Goal: Task Accomplishment & Management: Manage account settings

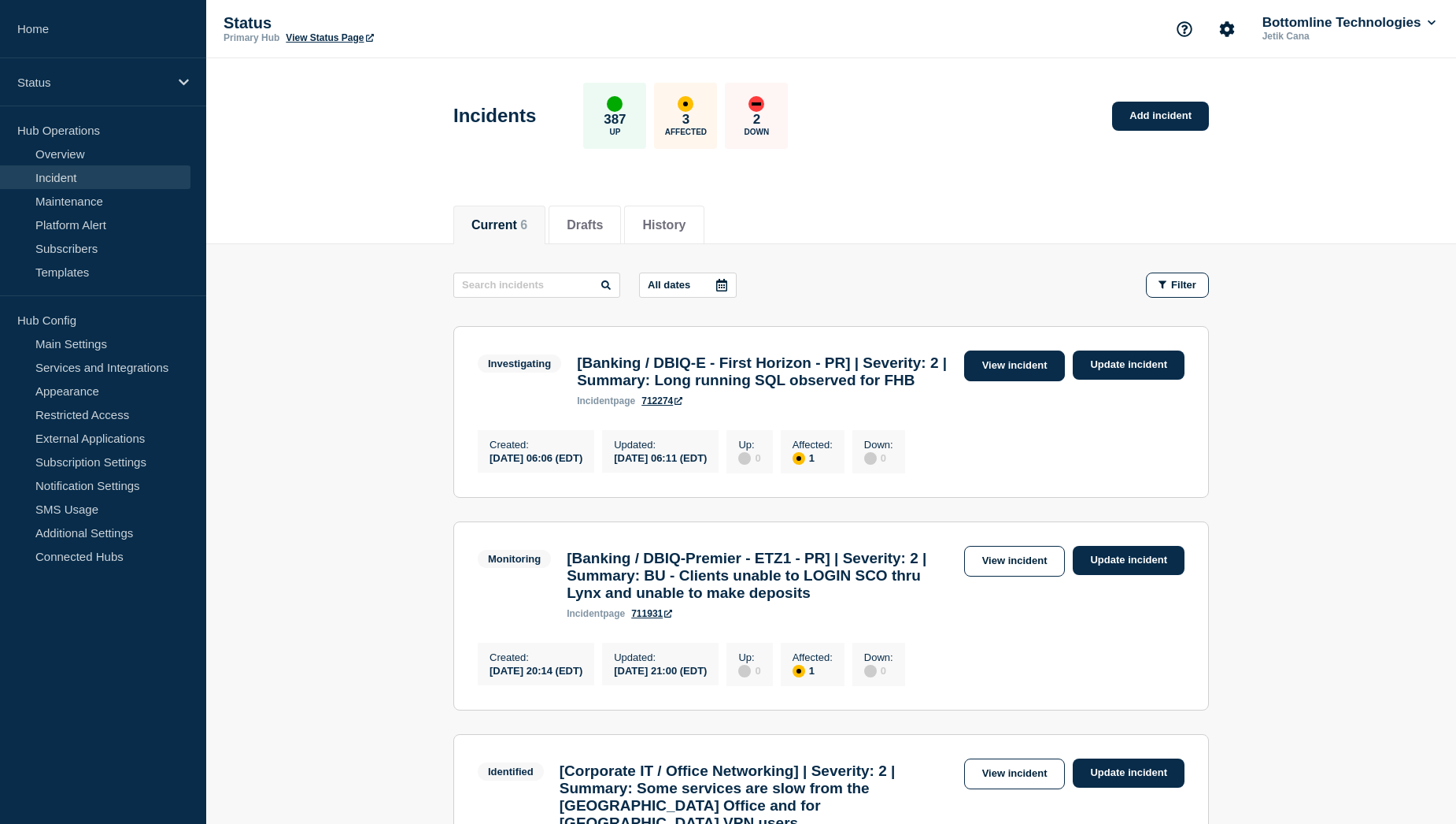
click at [1040, 368] on link "View incident" at bounding box center [1016, 366] width 102 height 31
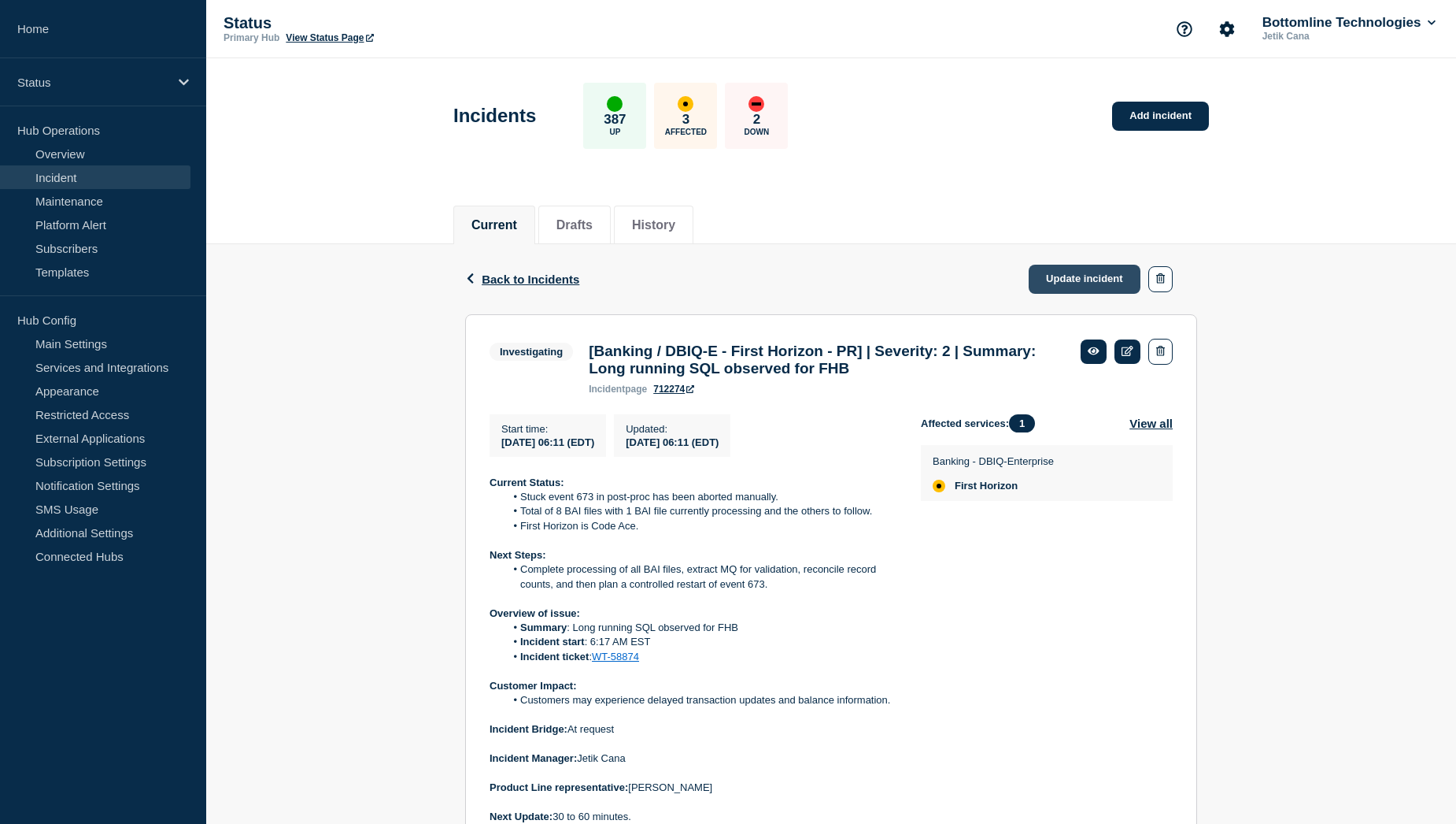
click at [1058, 276] on link "Update incident" at bounding box center [1085, 280] width 112 height 29
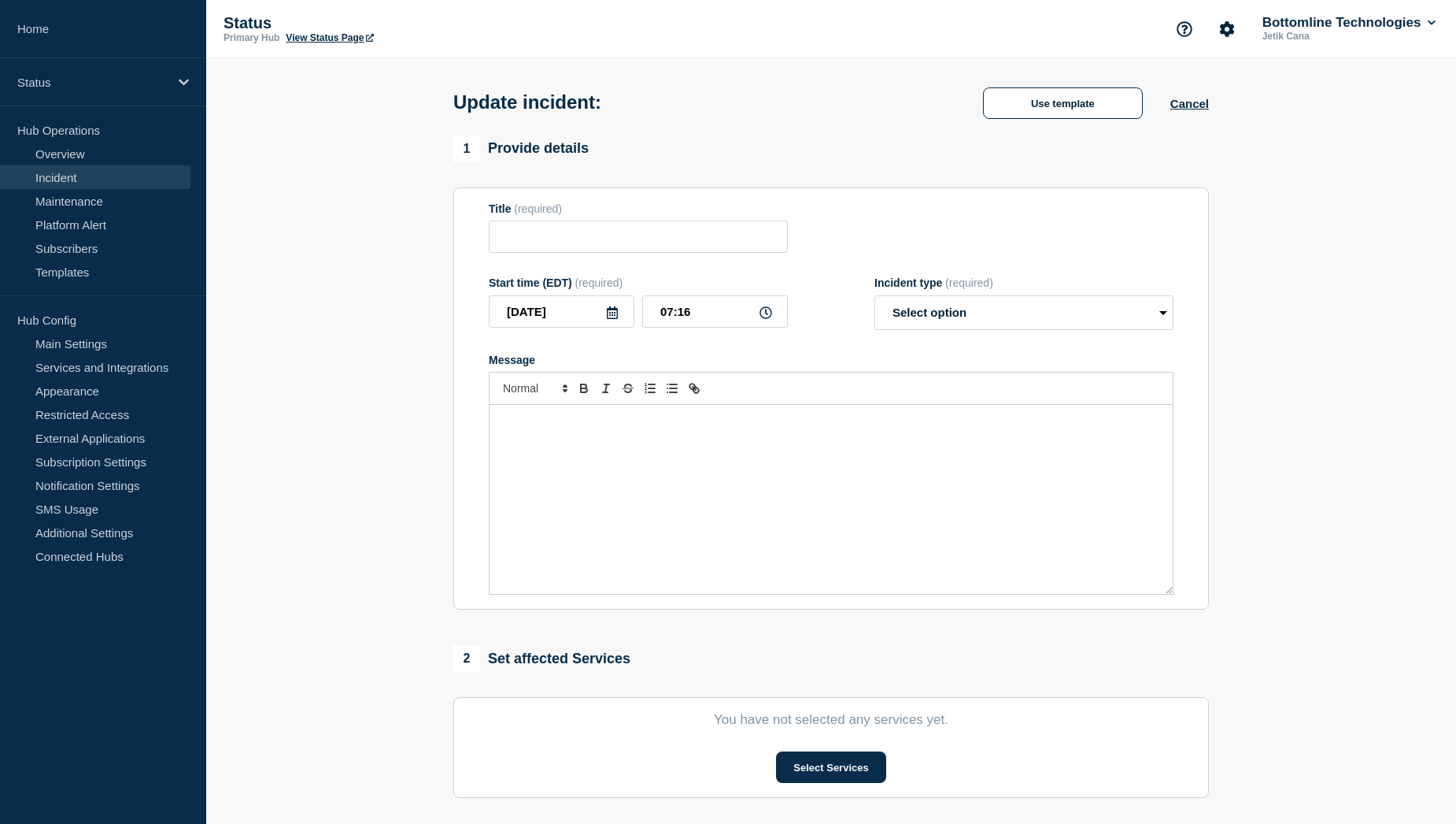
type input "[Banking / DBIQ-E - First Horizon - PR] | Severity: 2 | Summary: Long running S…"
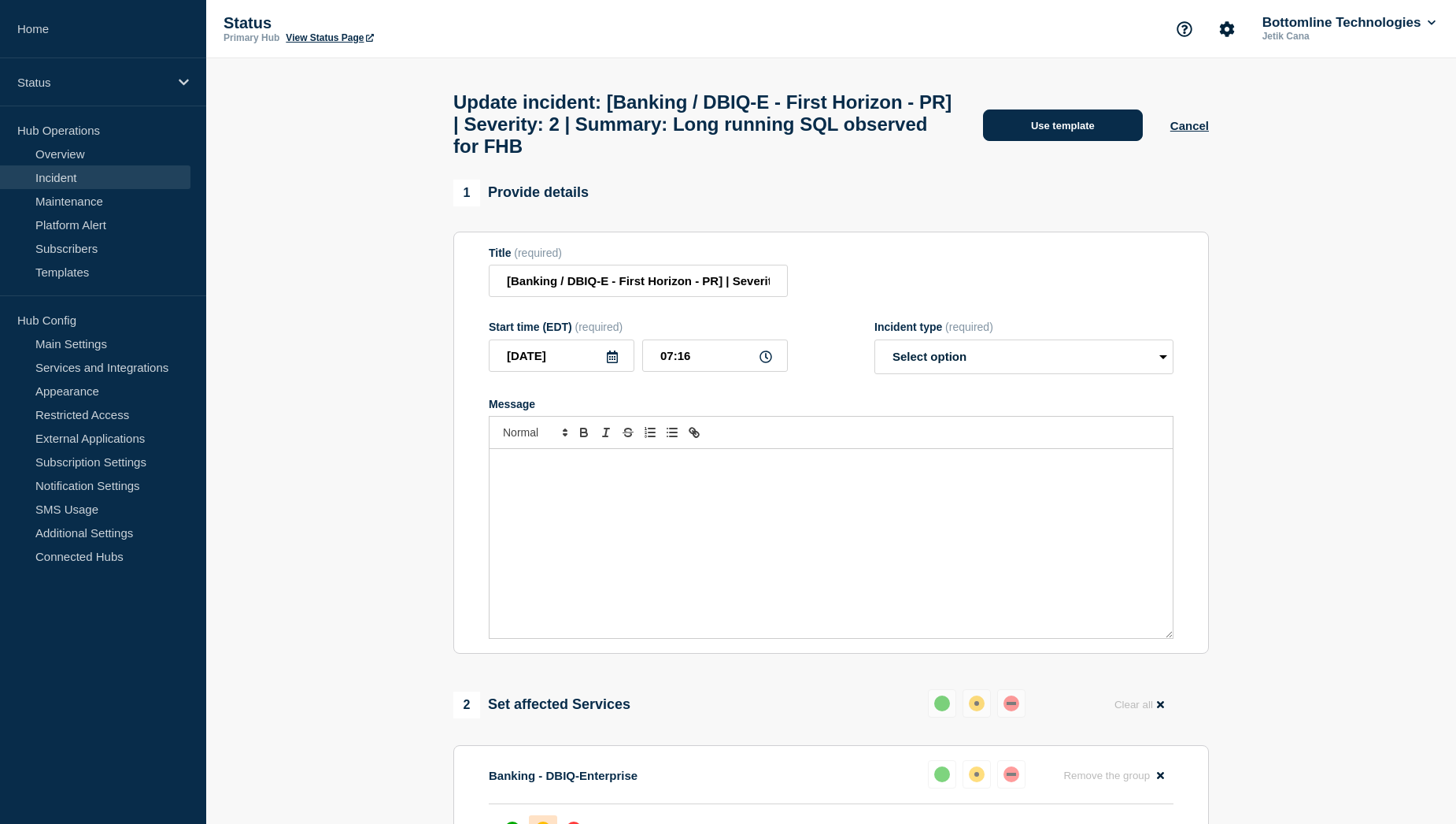
click at [1067, 140] on button "Use template" at bounding box center [1063, 125] width 160 height 32
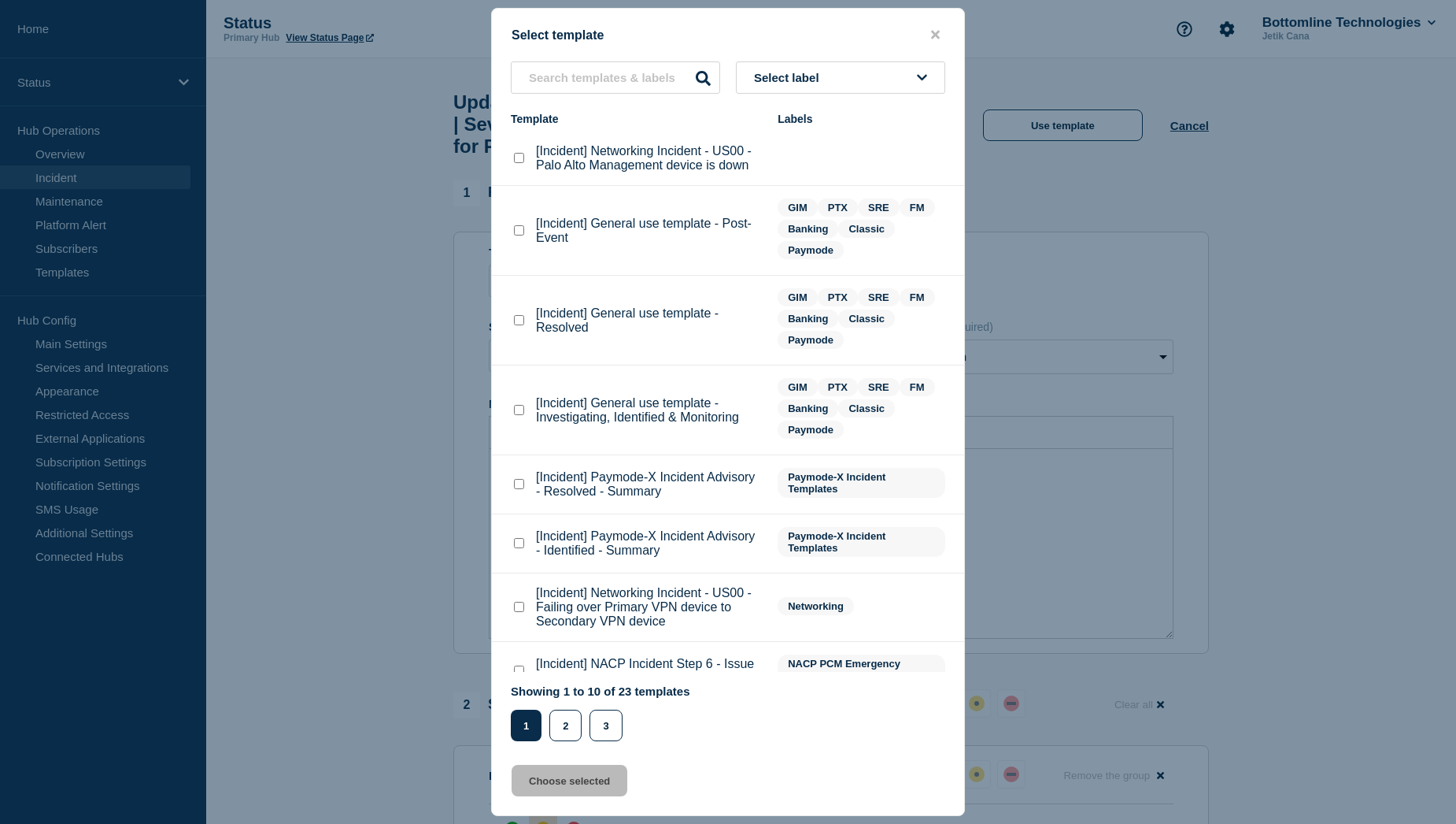
click at [520, 323] on checkbox"] "[Incident] General use template - Resolved checkbox" at bounding box center [519, 320] width 10 height 10
checkbox checkbox"] "true"
click at [566, 781] on button "Choose selected" at bounding box center [569, 780] width 116 height 32
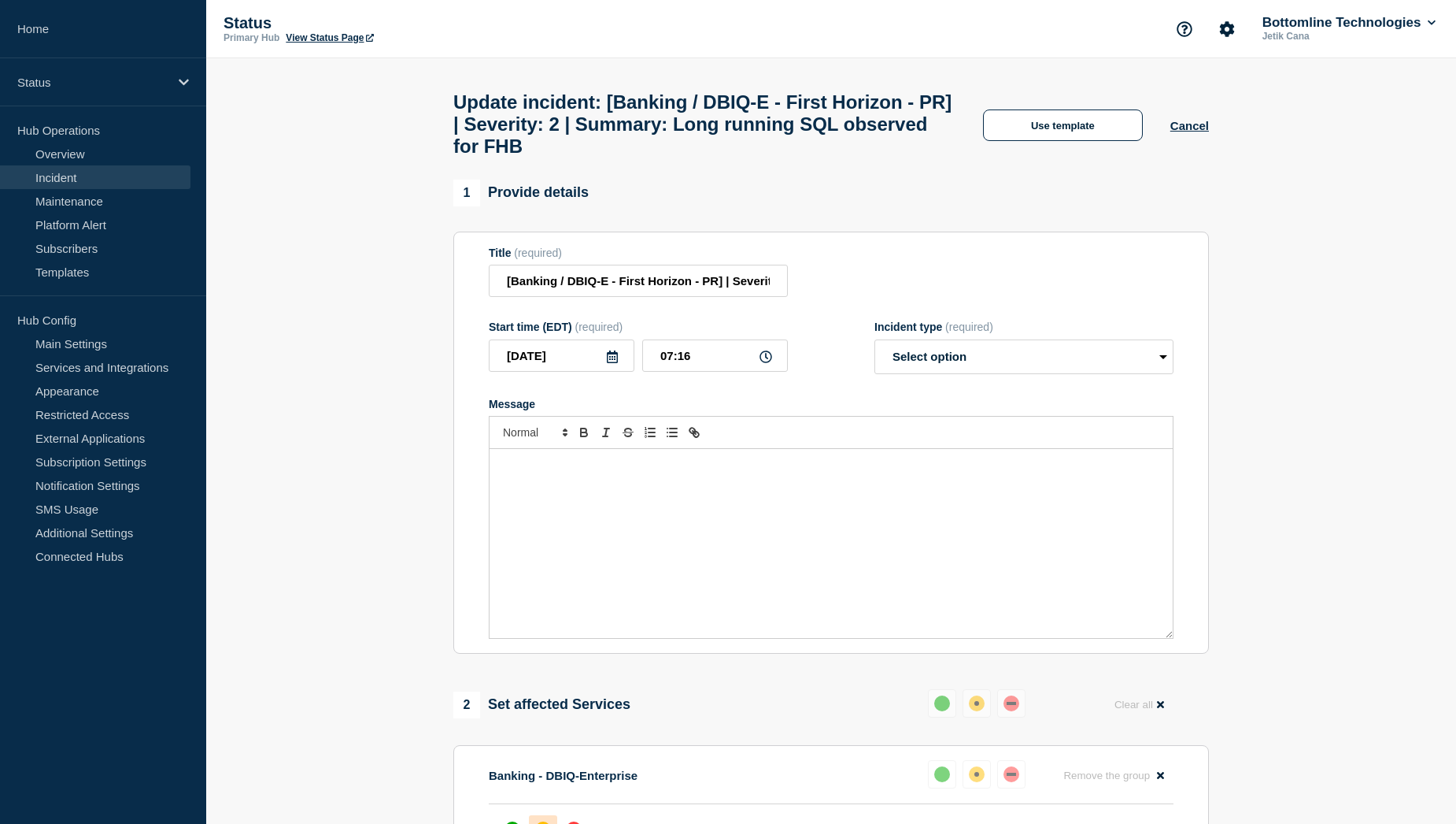
select select "resolved"
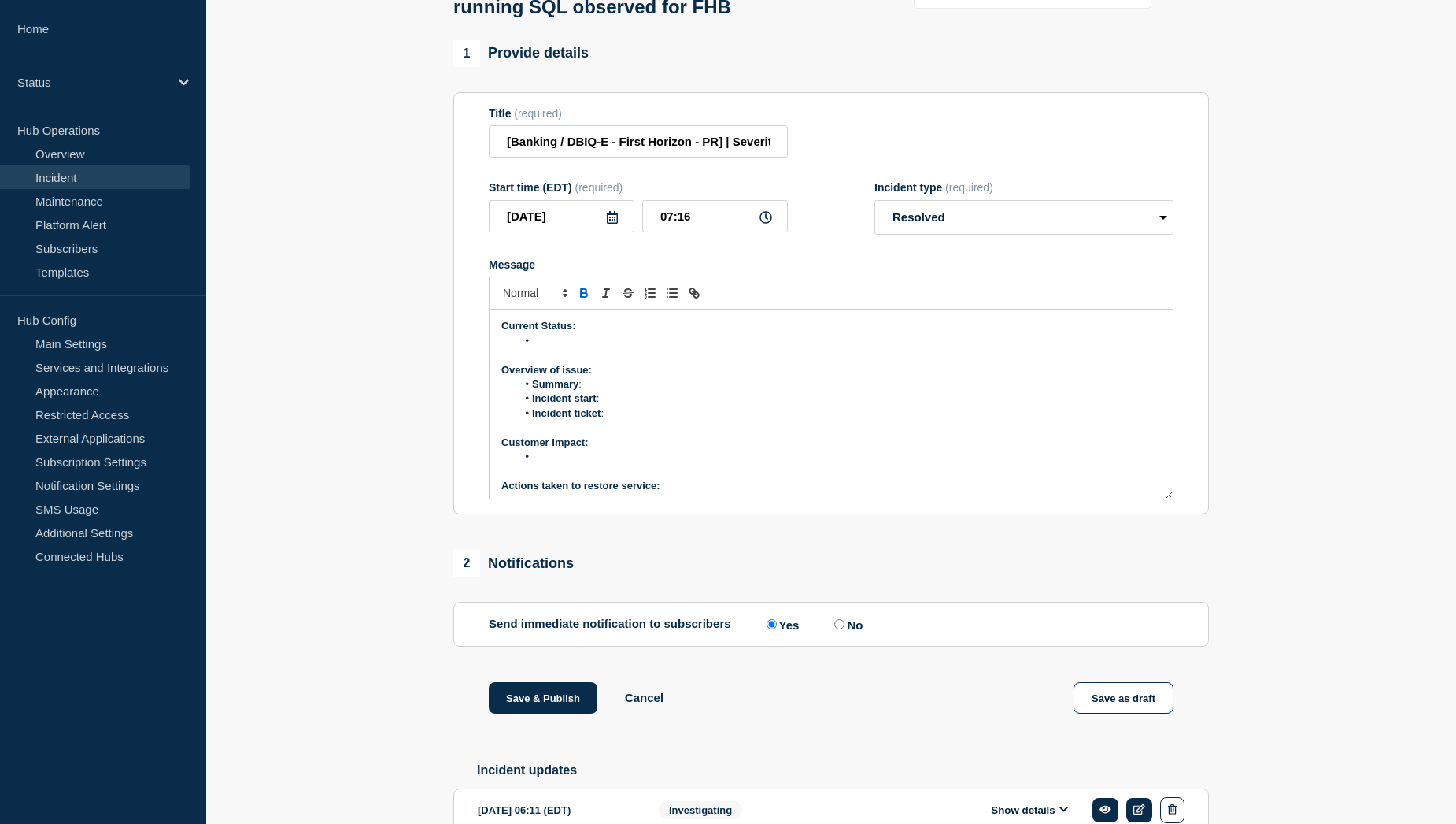
scroll to position [158, 0]
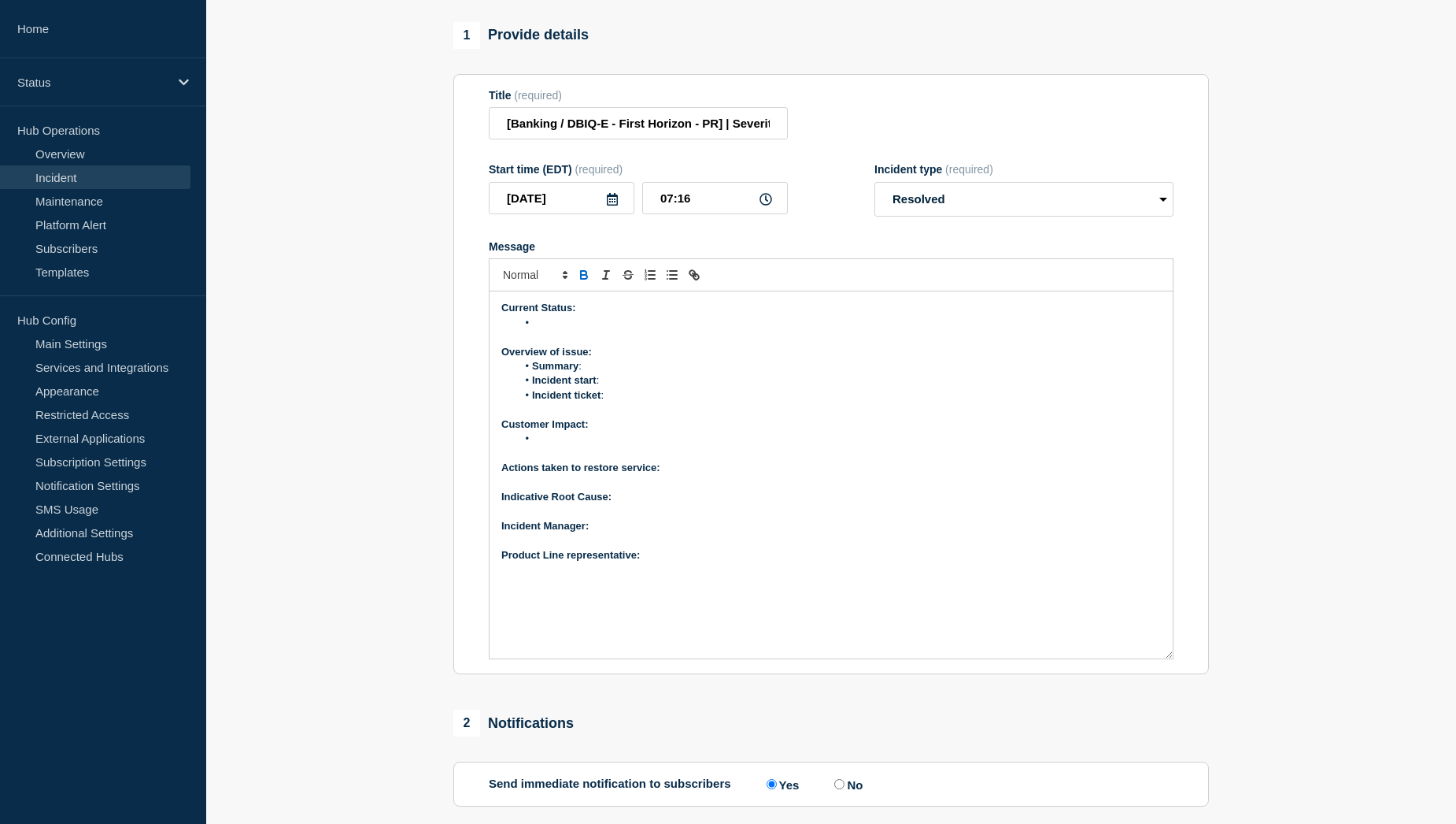
drag, startPoint x: 1168, startPoint y: 489, endPoint x: 1173, endPoint y: 667, distance: 178.1
click at [1173, 659] on div "Current Status: Overview of issue: Summary : Incident start : Incident ticket :…" at bounding box center [831, 475] width 685 height 368
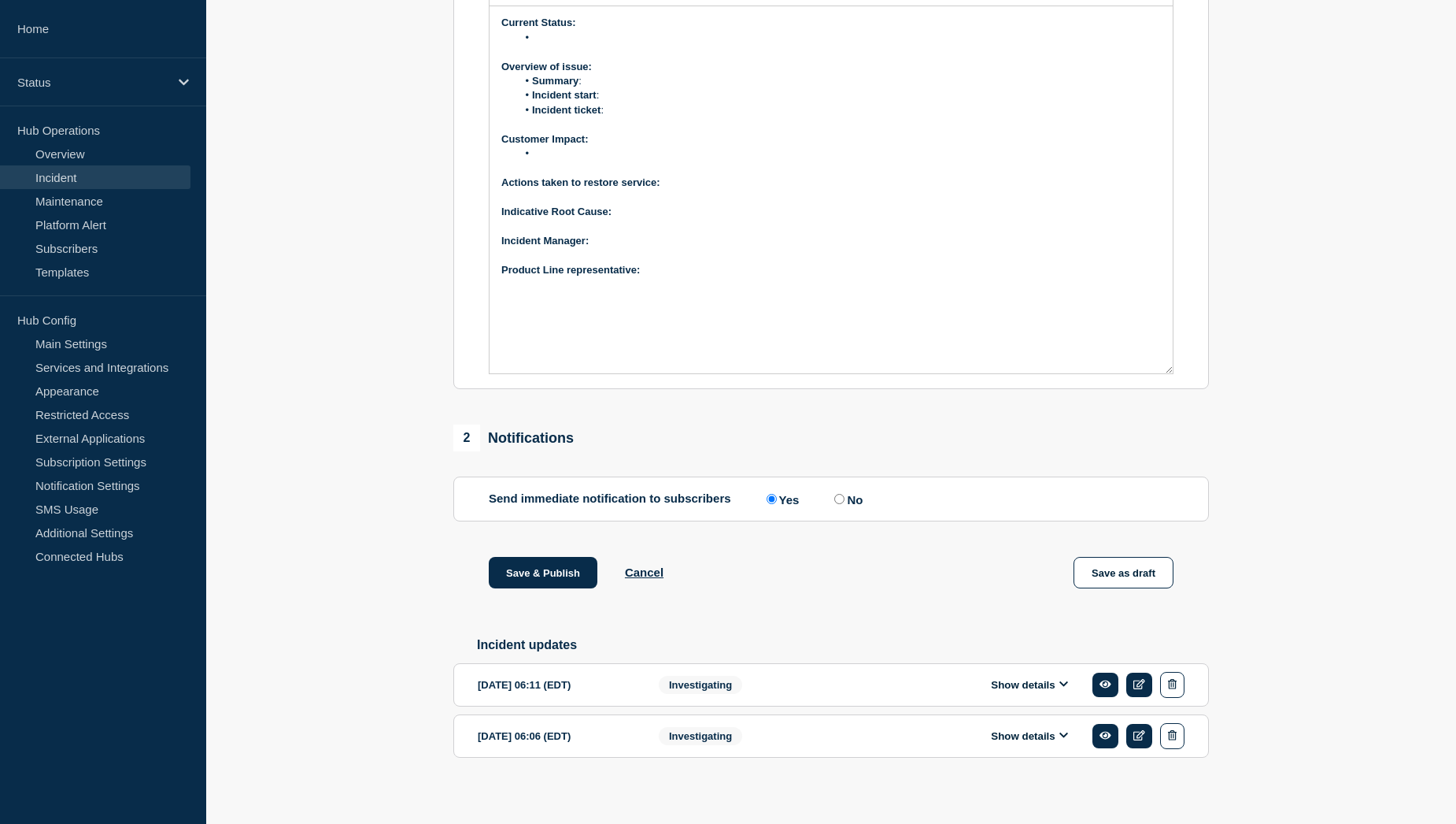
scroll to position [465, 0]
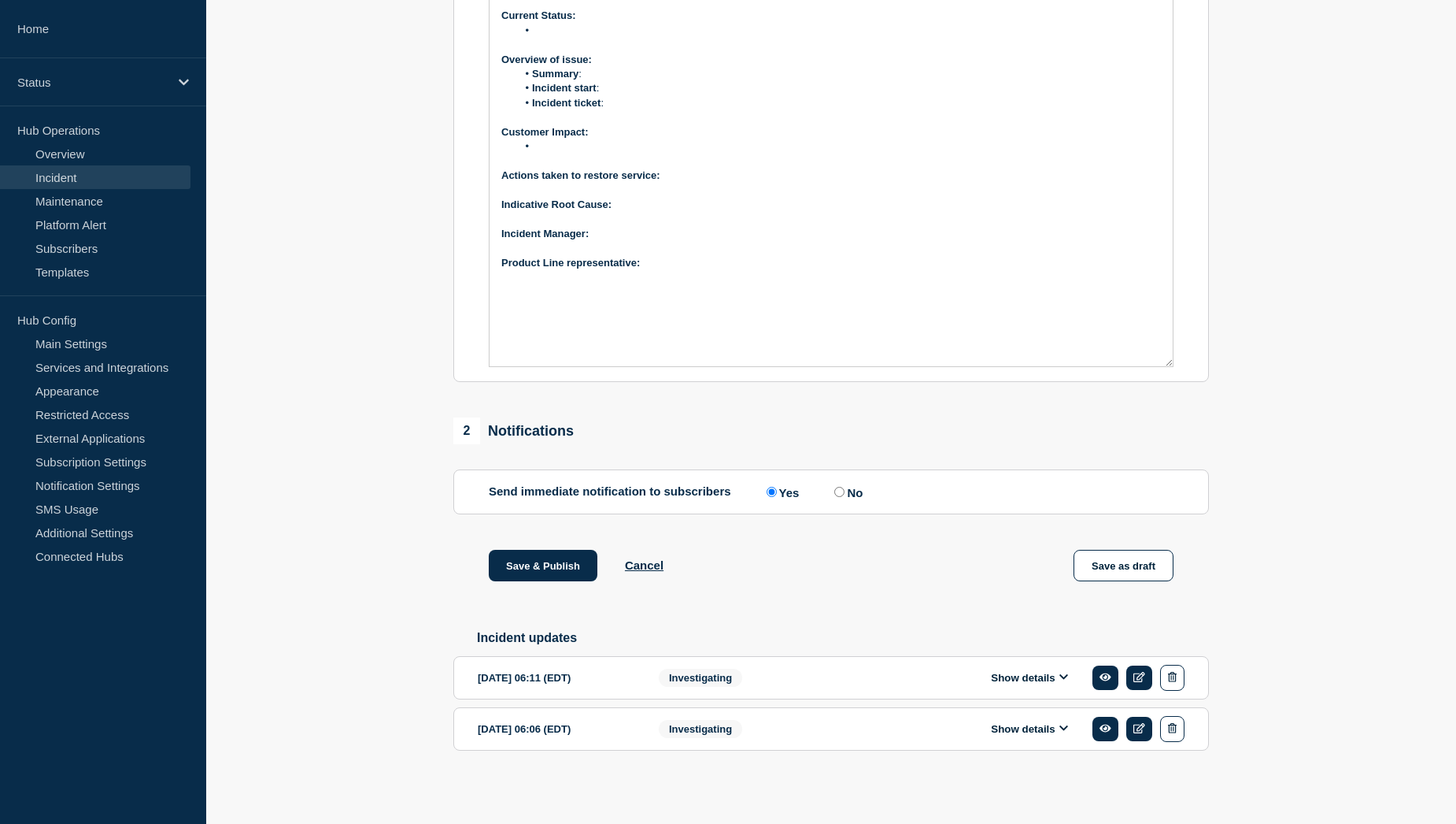
click at [1029, 678] on button "Show details" at bounding box center [1029, 677] width 86 height 14
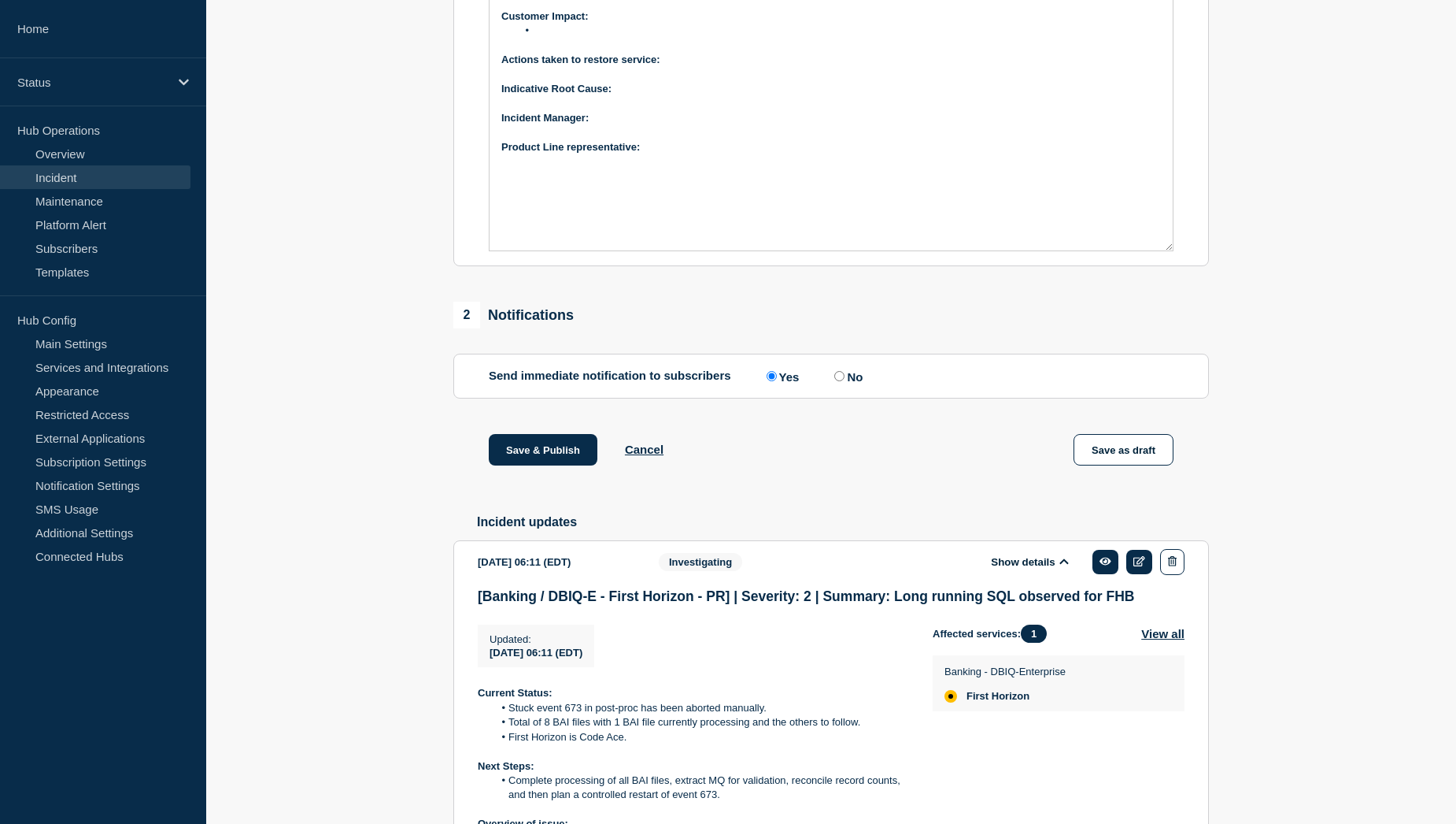
scroll to position [780, 0]
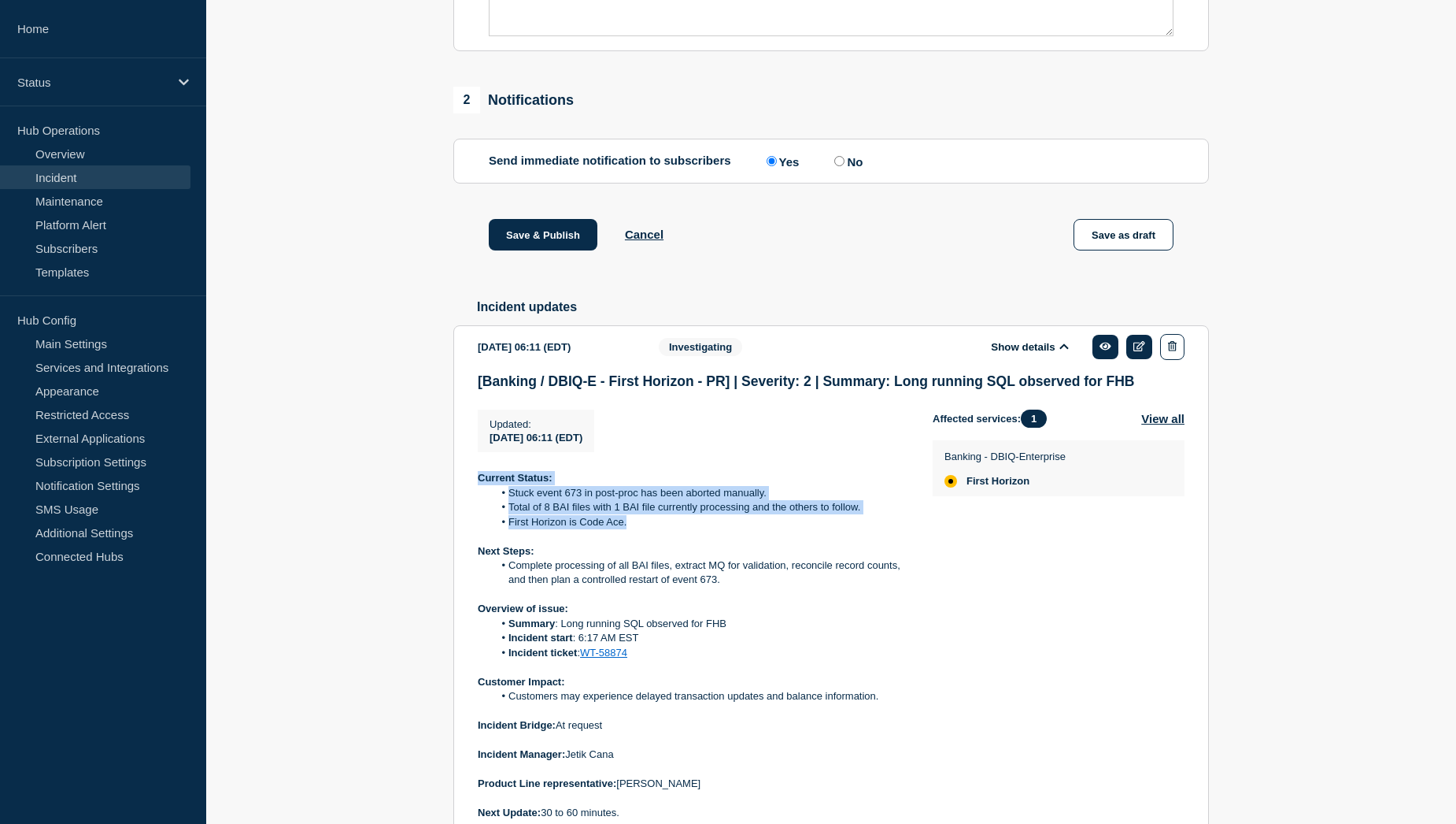
drag, startPoint x: 480, startPoint y: 496, endPoint x: 645, endPoint y: 537, distance: 170.0
click at [645, 537] on div "Current Status: Stuck event 673 in post-proc has been aborted manually. Total o…" at bounding box center [693, 645] width 430 height 349
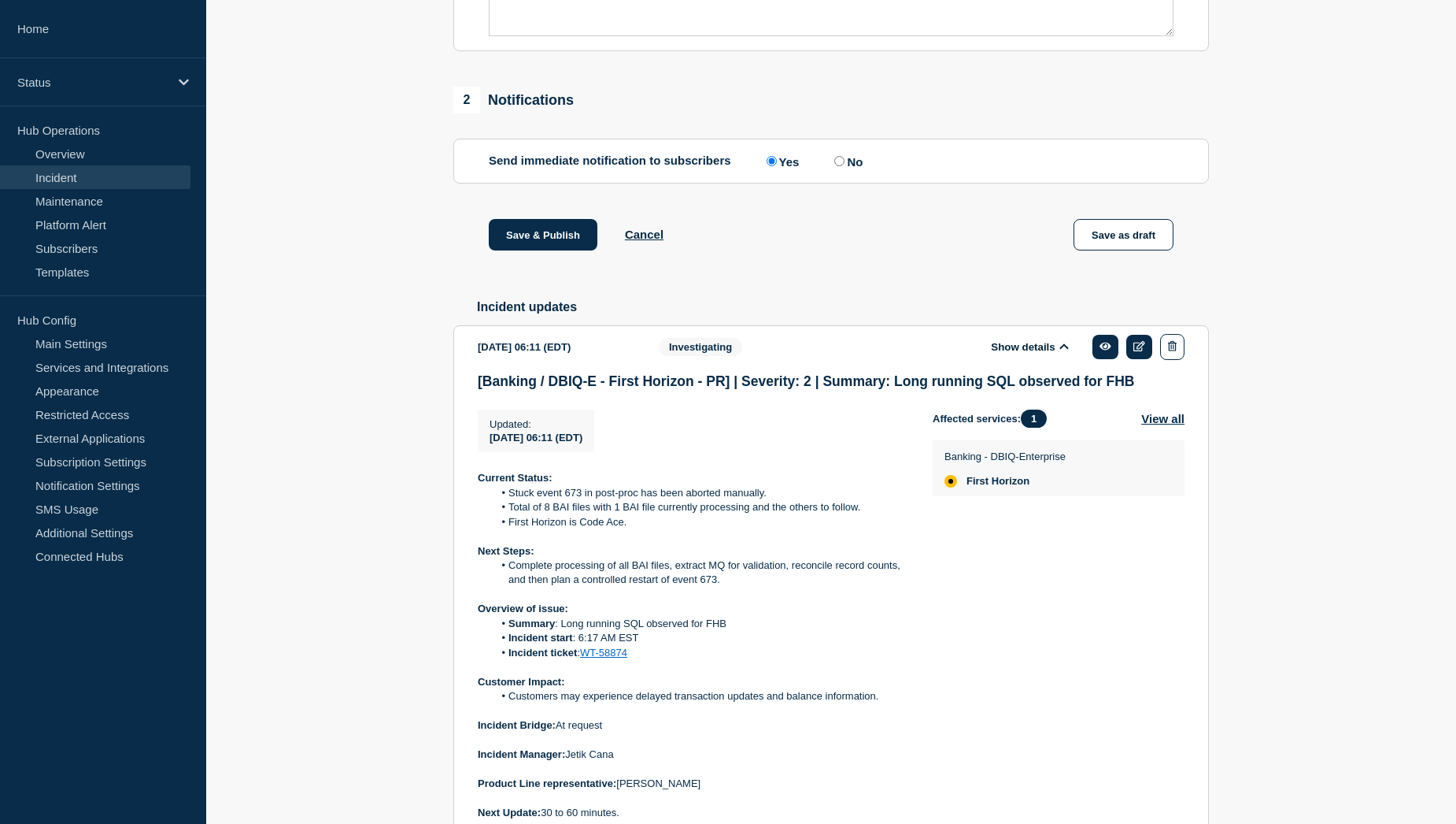
click at [647, 558] on p "Next Steps:" at bounding box center [693, 552] width 430 height 15
drag, startPoint x: 478, startPoint y: 626, endPoint x: 677, endPoint y: 669, distance: 203.6
click at [677, 669] on div "Current Status: Stuck event 673 in post-proc has been aborted manually. Total o…" at bounding box center [693, 645] width 430 height 349
copy div "Overview of issue: Summary : Long running SQL observed for FHB Incident start :…"
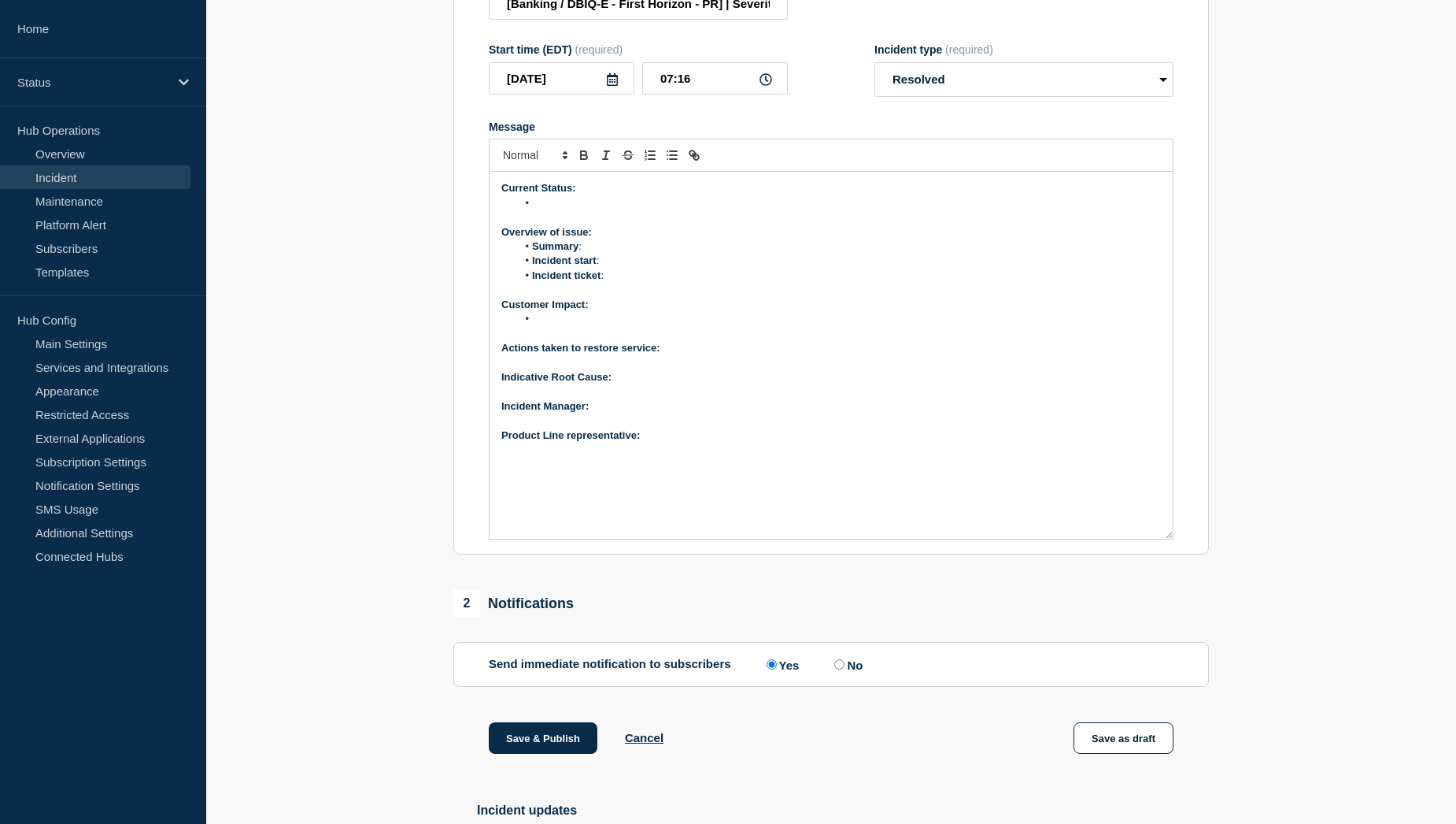
scroll to position [229, 0]
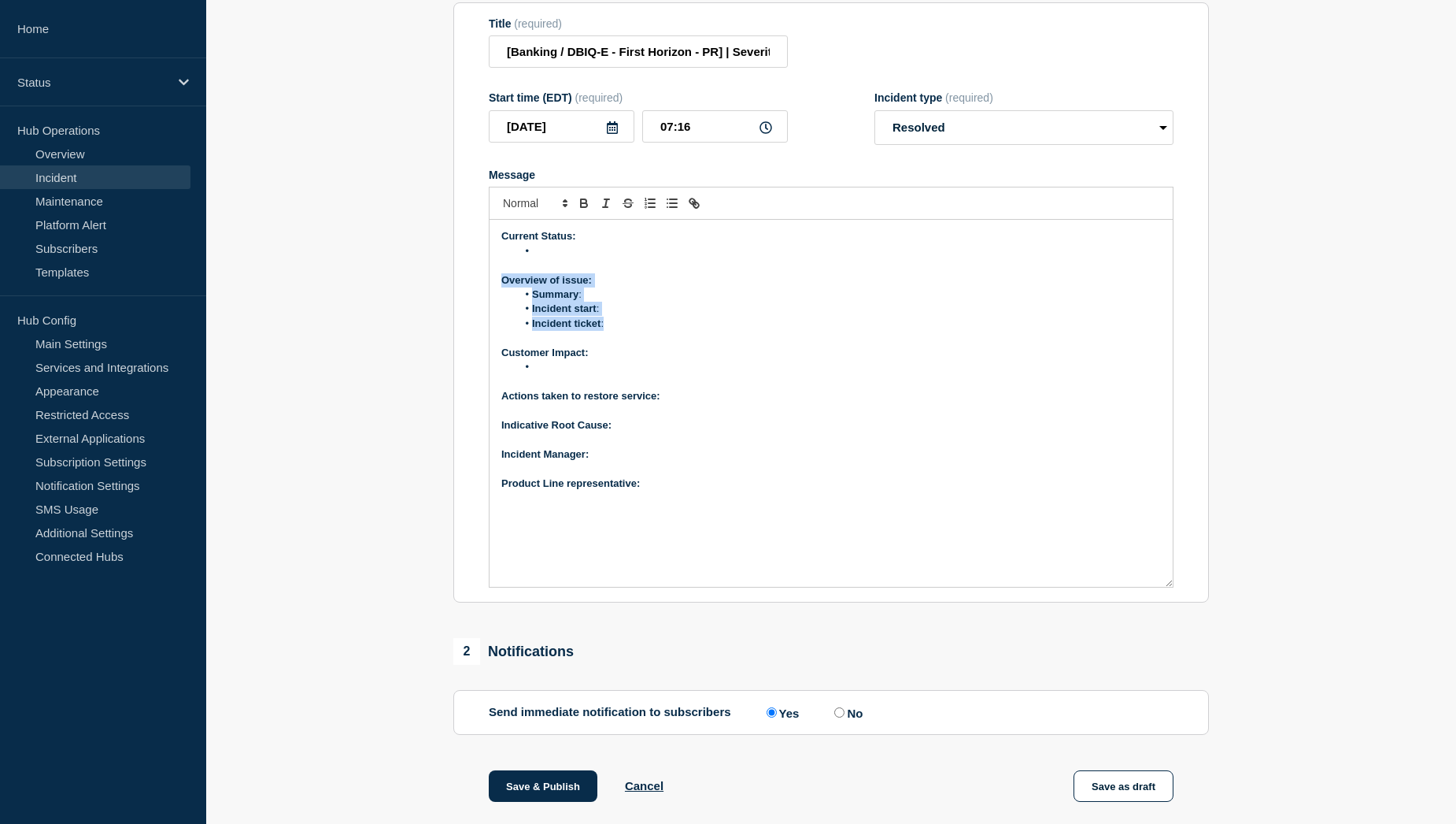
drag, startPoint x: 500, startPoint y: 288, endPoint x: 621, endPoint y: 335, distance: 129.8
click at [621, 335] on div "Current Status: Overview of issue: Summary : Incident start : Incident ticket :…" at bounding box center [831, 402] width 683 height 367
click at [561, 374] on li "Message" at bounding box center [839, 367] width 644 height 15
paste div "Message"
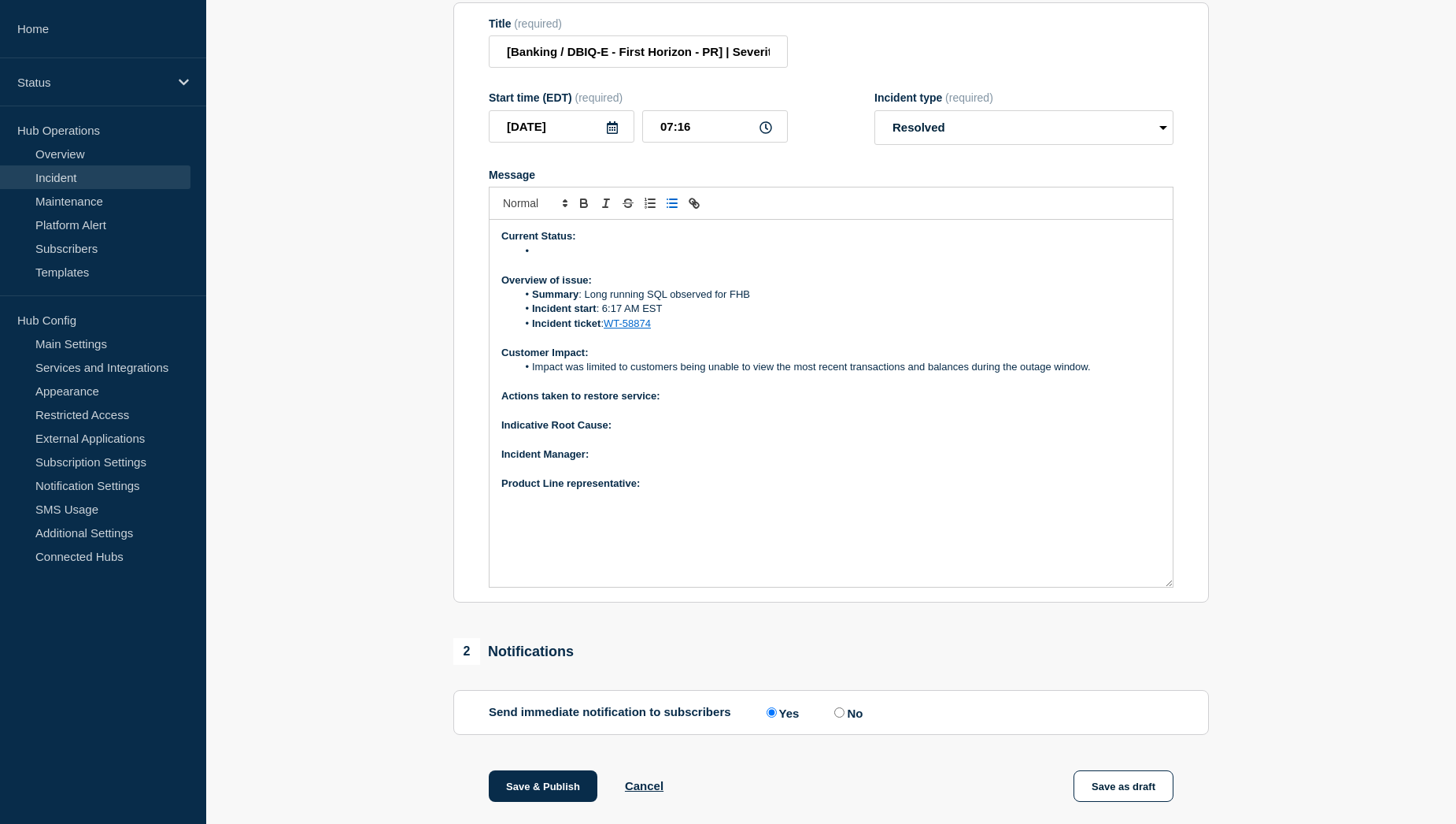
click at [662, 491] on p "Product Line representative:" at bounding box center [831, 483] width 660 height 15
drag, startPoint x: 645, startPoint y: 492, endPoint x: 704, endPoint y: 495, distance: 59.1
click at [704, 491] on p "Product Line representative: Sue Holland" at bounding box center [831, 483] width 660 height 15
click at [621, 462] on p "﻿Incident Manager:" at bounding box center [831, 454] width 660 height 15
click at [653, 432] on p "Indicative Root Cause:" at bounding box center [831, 425] width 660 height 15
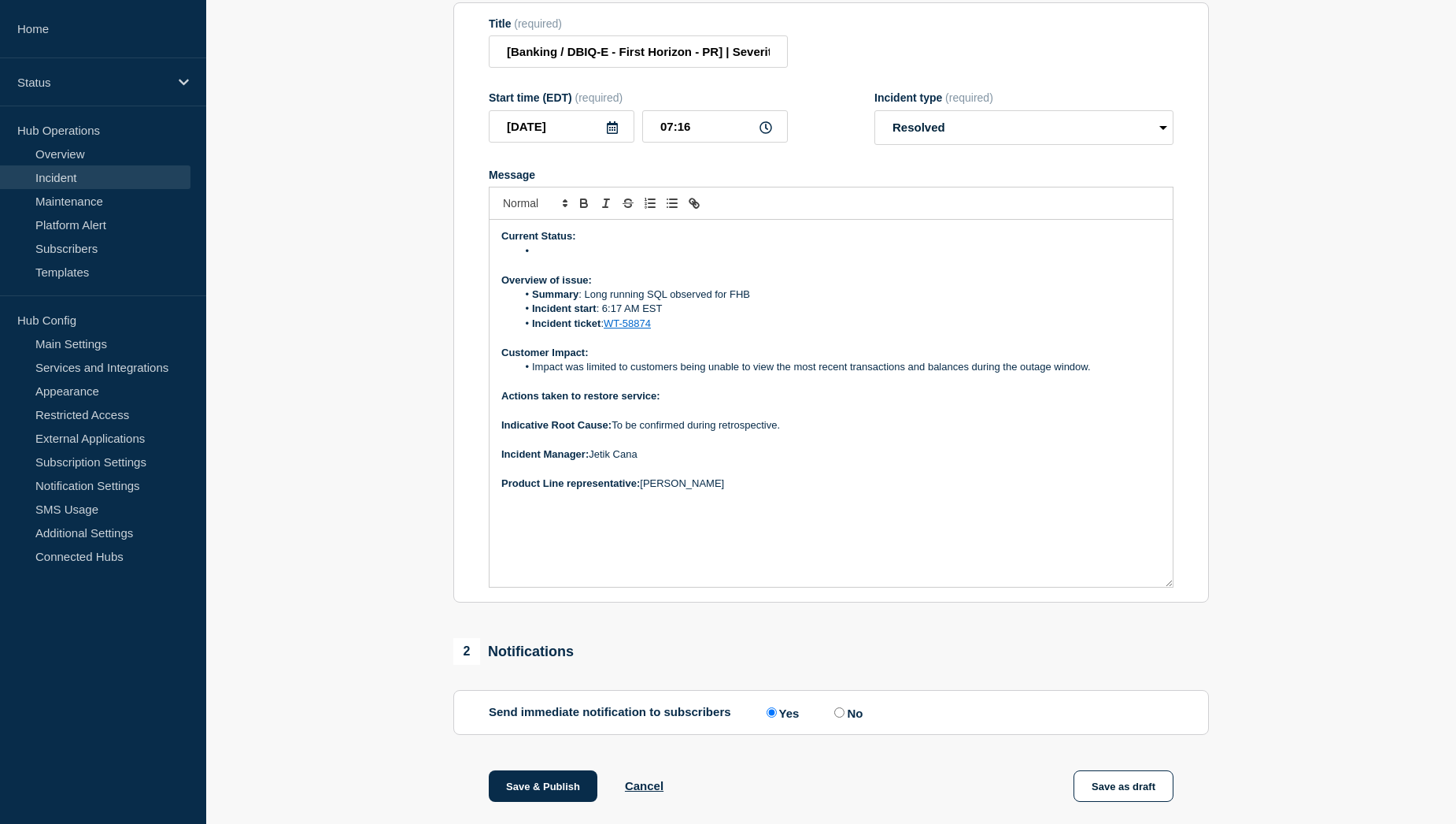
click at [567, 259] on li "Message" at bounding box center [839, 251] width 644 height 15
drag, startPoint x: 604, startPoint y: 263, endPoint x: 531, endPoint y: 263, distance: 73.0
click at [531, 259] on li "Issue resolved." at bounding box center [839, 251] width 644 height 15
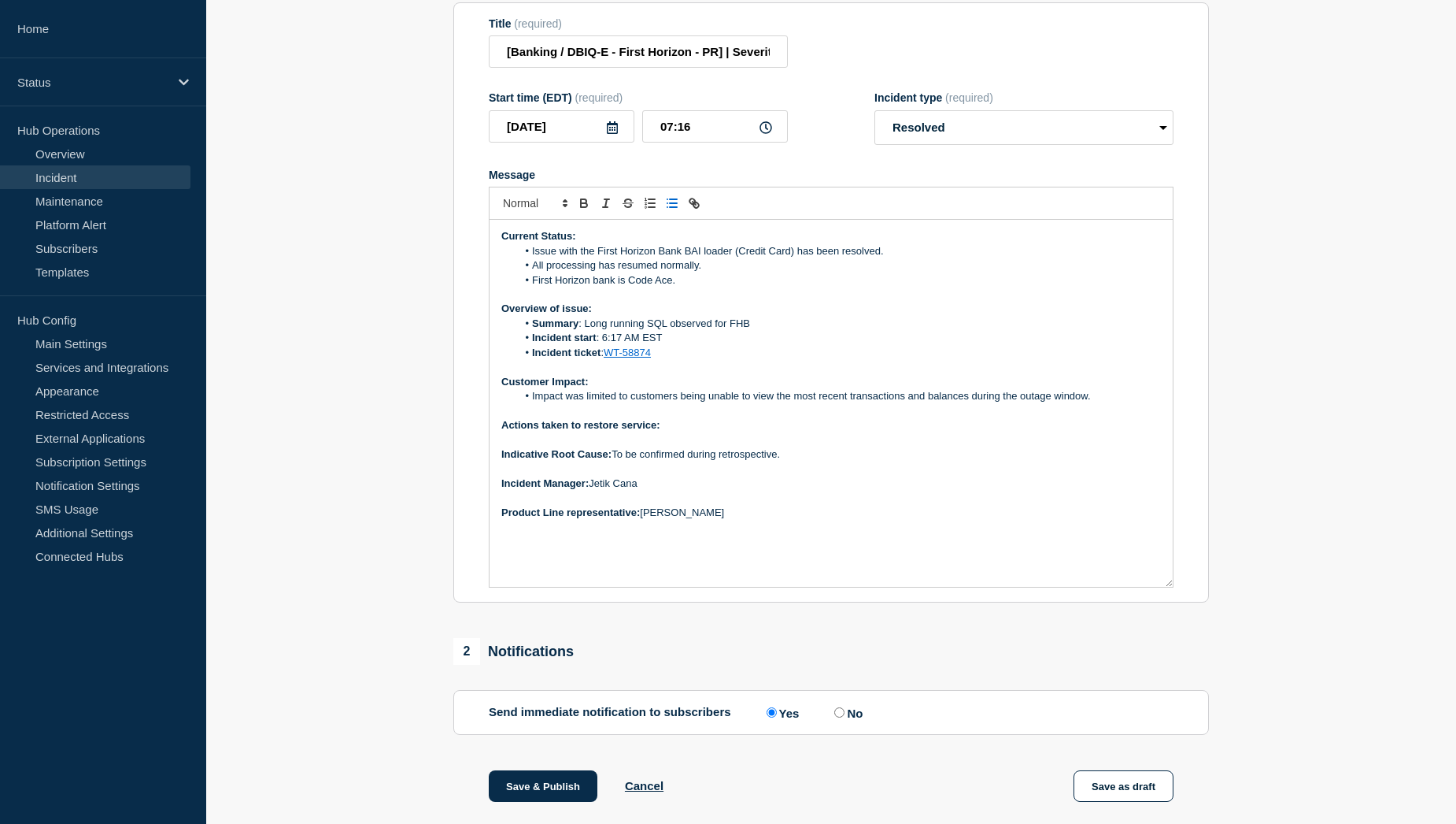
click at [794, 259] on li "Issue with the First Horizon Bank BAI loader (Credit Card) has been resolved." at bounding box center [839, 251] width 644 height 15
click at [838, 259] on li "Issue with the First Horizon Bank BAI loader has been resolved." at bounding box center [839, 251] width 644 height 15
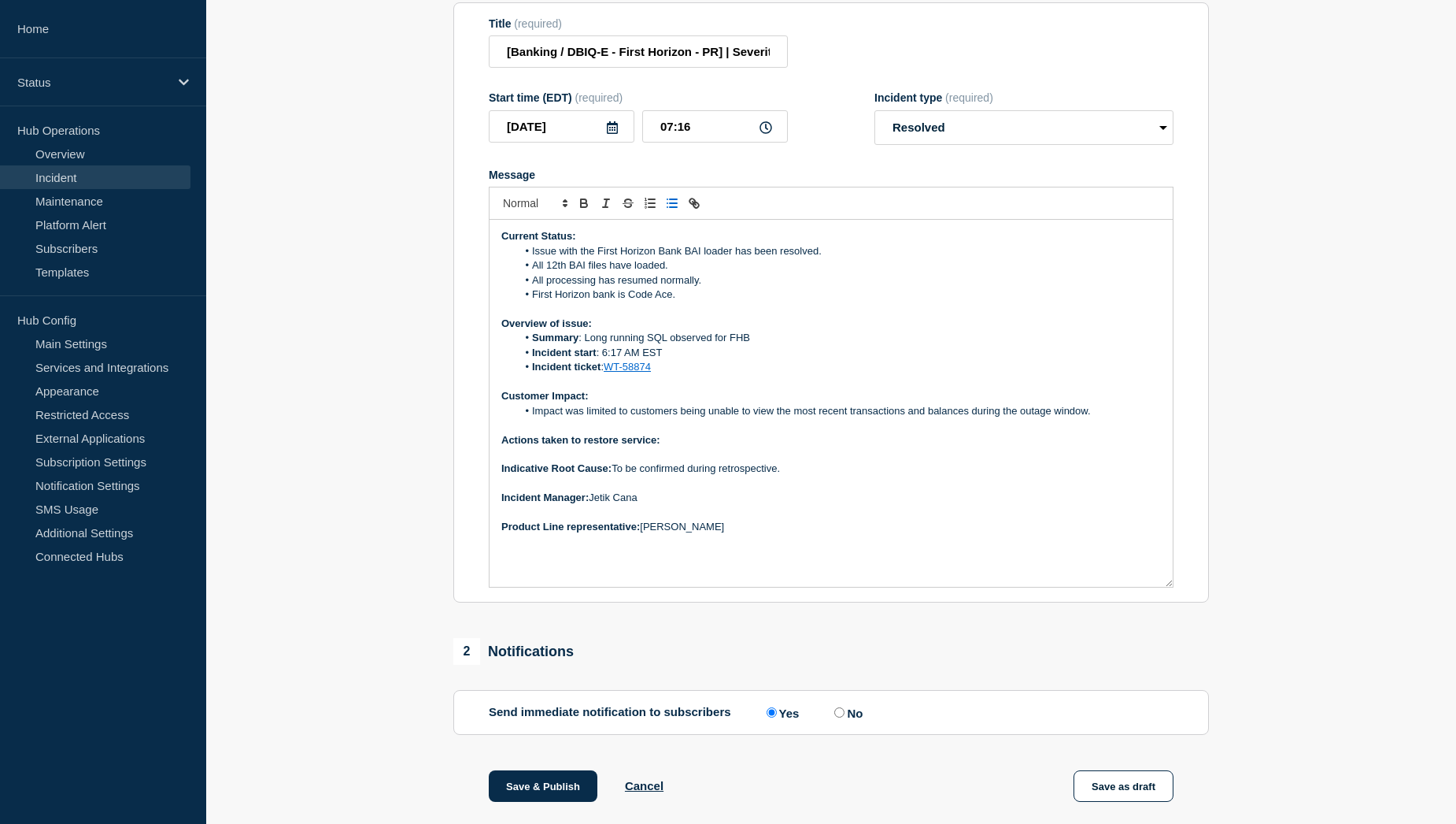
click at [690, 447] on p "Actions taken to restore service:" at bounding box center [831, 441] width 660 height 15
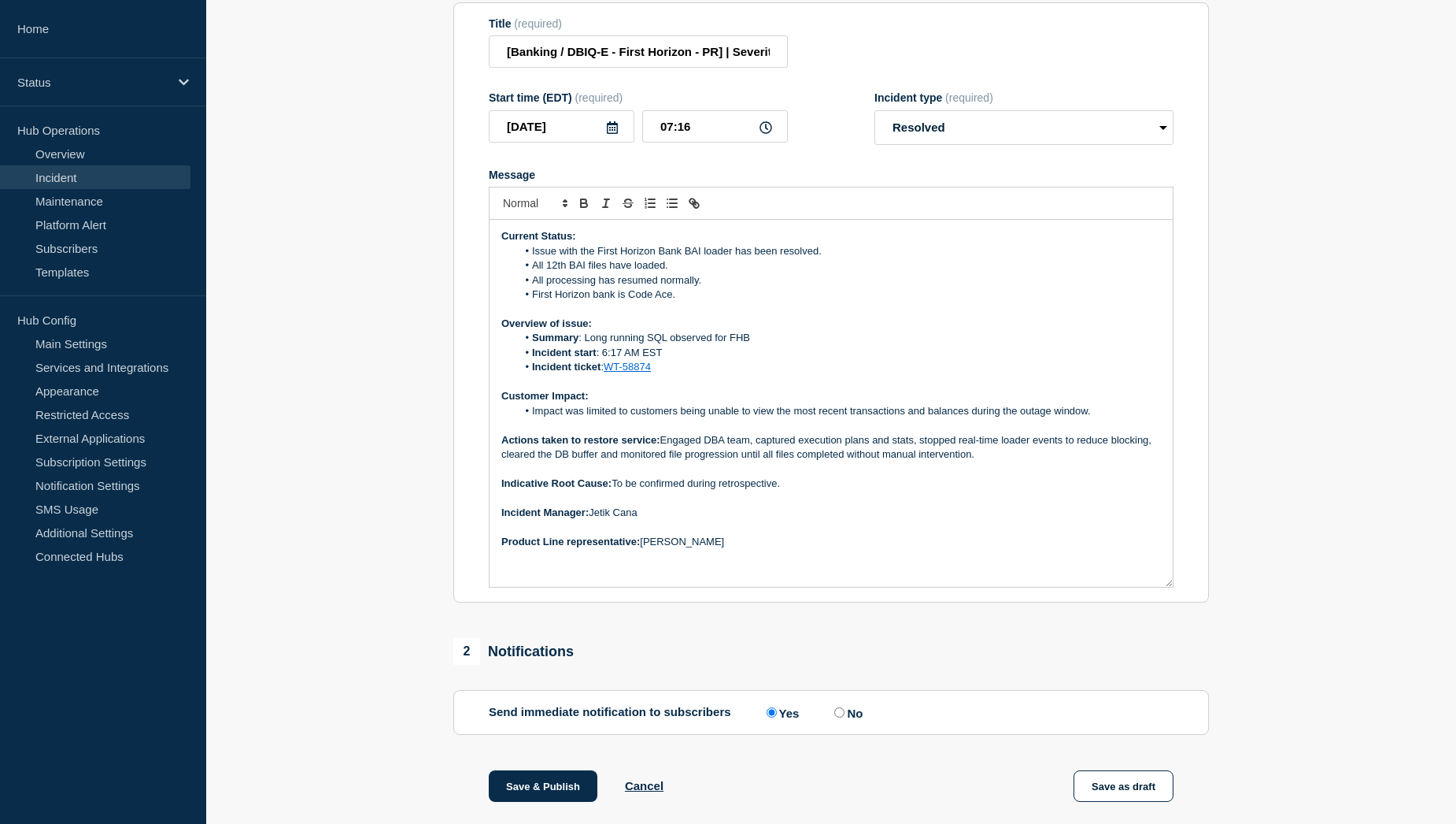
click at [882, 463] on p "Actions taken to restore service: Engaged DBA team, captured execution plans an…" at bounding box center [831, 448] width 660 height 29
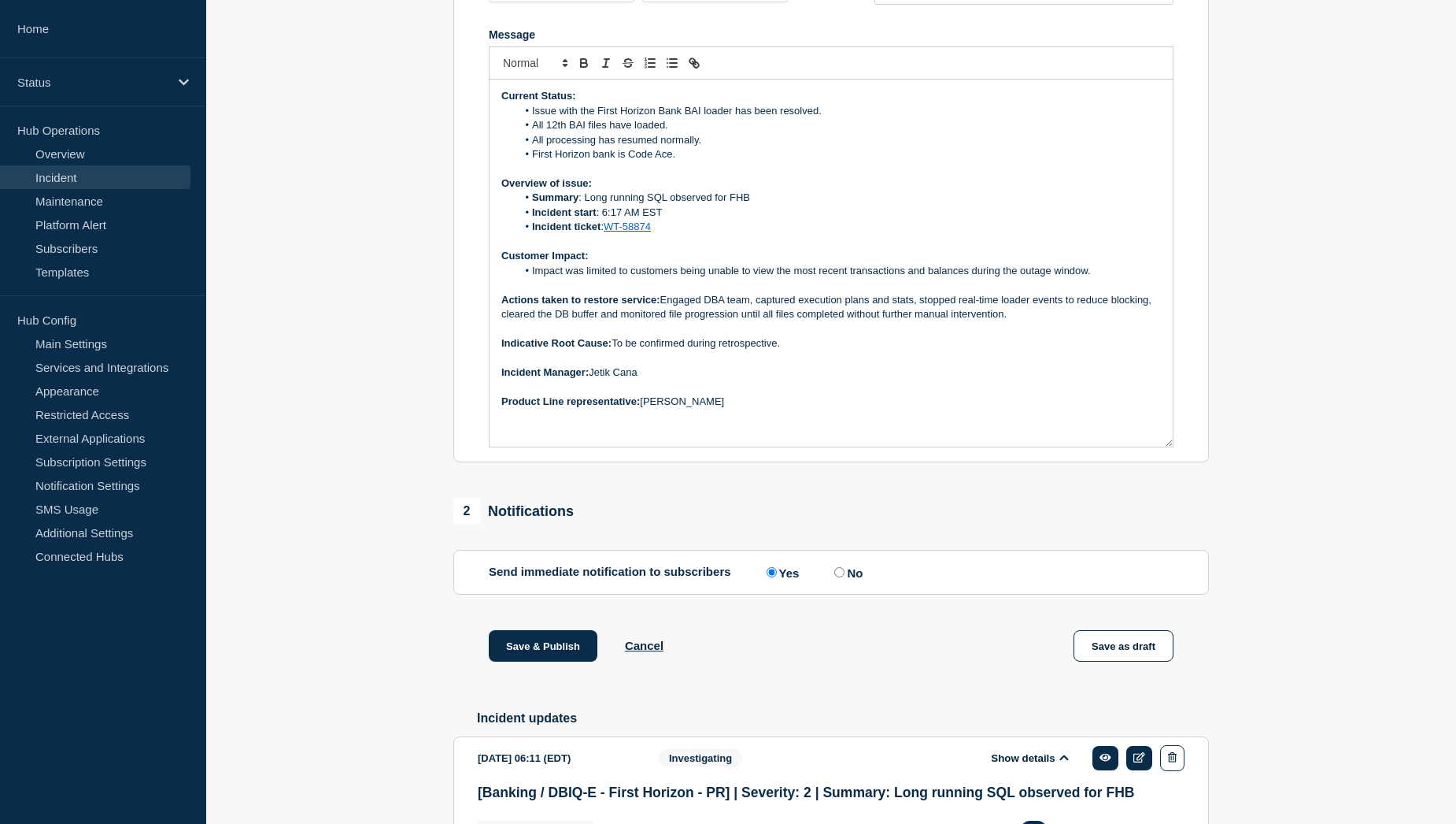
scroll to position [393, 0]
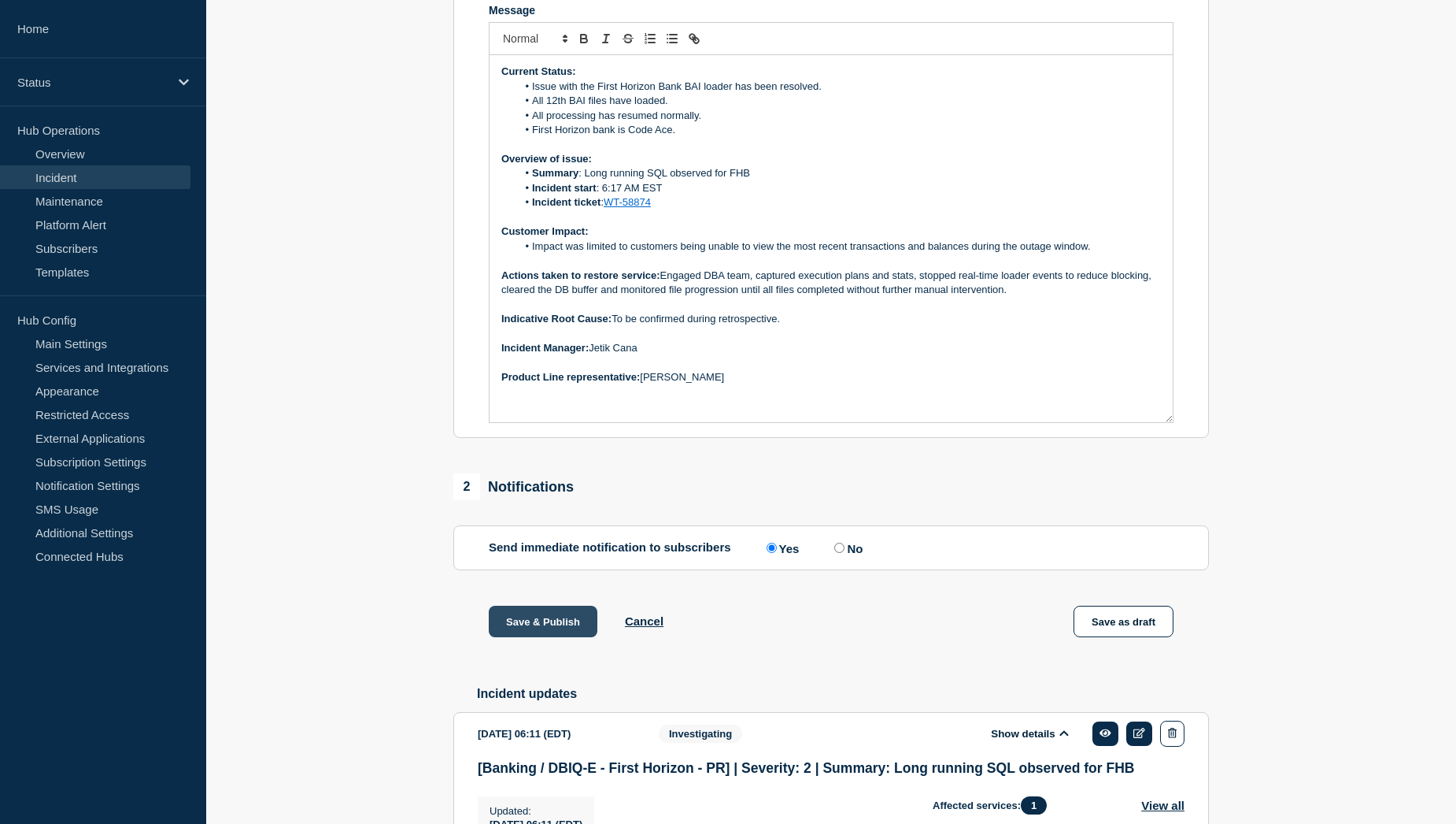
click at [543, 634] on button "Save & Publish" at bounding box center [542, 621] width 108 height 32
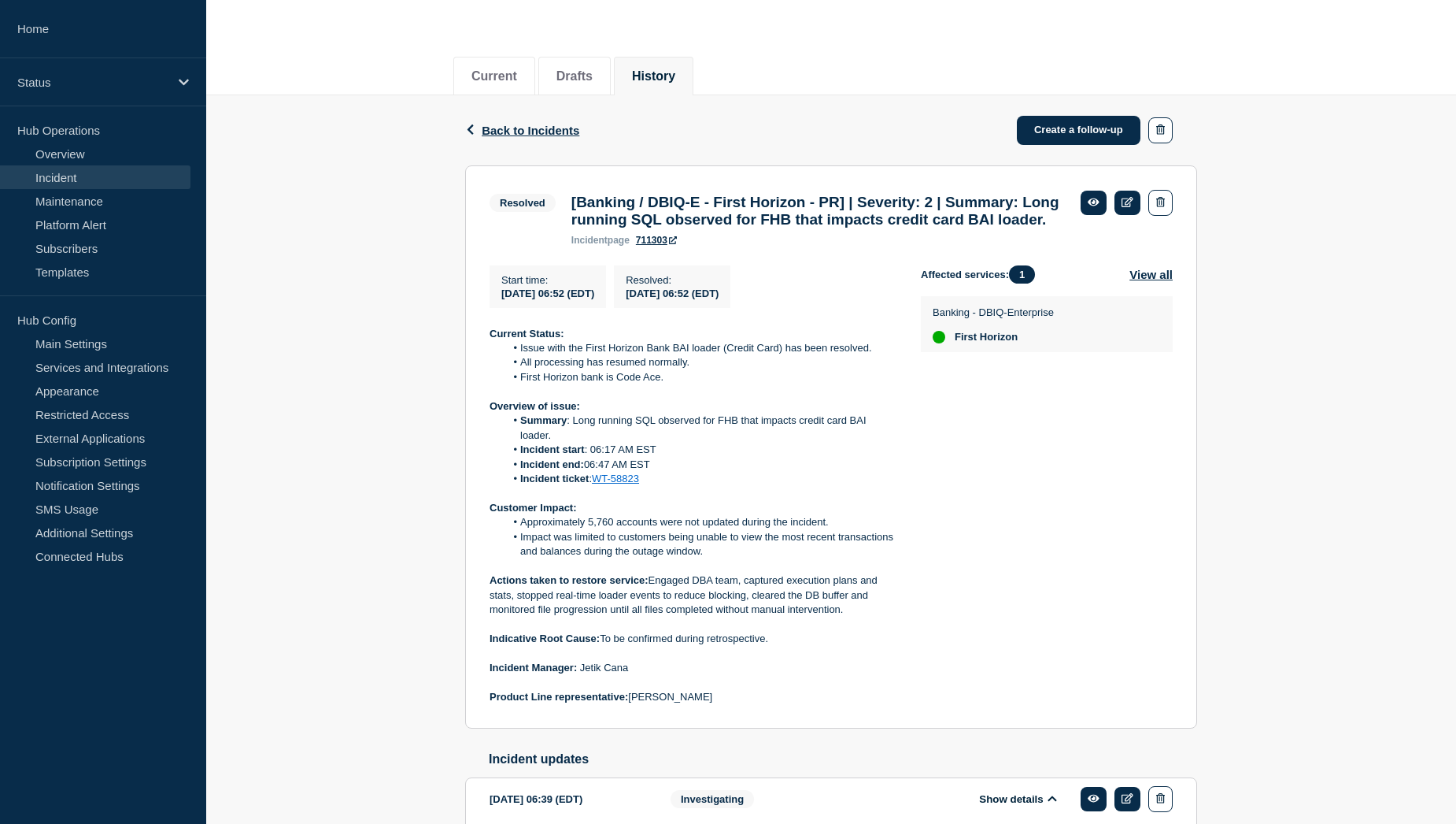
click at [667, 574] on p at bounding box center [693, 566] width 406 height 15
drag, startPoint x: 521, startPoint y: 567, endPoint x: 718, endPoint y: 579, distance: 197.4
click at [718, 559] on li "Impact was limited to customers being unable to view the most recent transactio…" at bounding box center [701, 544] width 391 height 29
copy li "Impact was limited to customers being unable to view the most recent transactio…"
drag, startPoint x: 603, startPoint y: 666, endPoint x: 771, endPoint y: 667, distance: 168.0
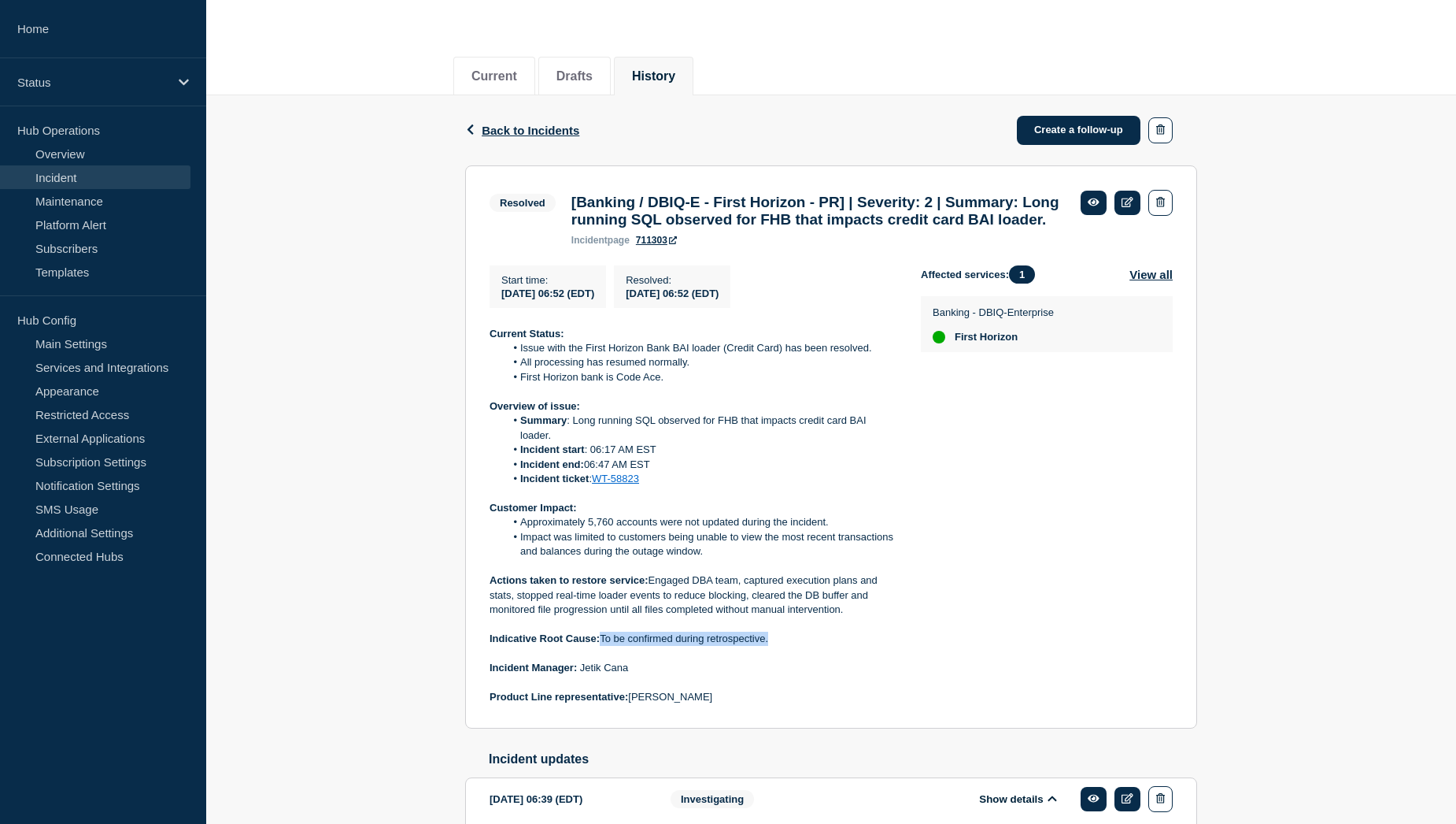
click at [771, 646] on p "Indicative Root Cause: To be confirmed during retrospective." at bounding box center [693, 639] width 406 height 15
copy p "To be confirmed during retrospective."
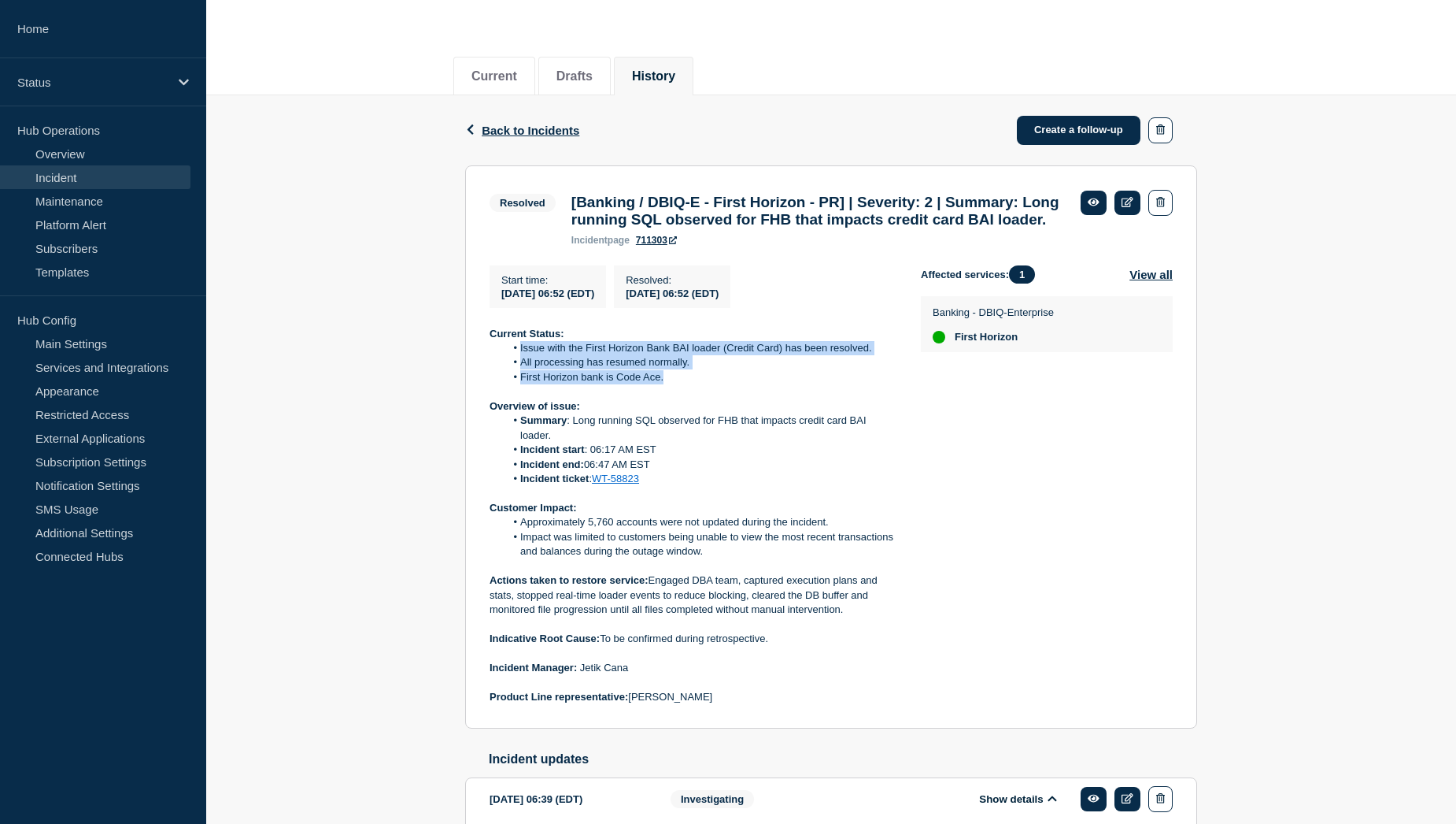
drag, startPoint x: 510, startPoint y: 376, endPoint x: 692, endPoint y: 402, distance: 183.8
click at [692, 384] on ol "Issue with the First Horizon Bank BAI loader (Credit Card) has been resolved. A…" at bounding box center [693, 363] width 406 height 44
copy ol "Issue with the First Horizon Bank BAI loader (Credit Card) has been resolved. A…"
click at [843, 616] on p "Actions taken to restore service: Engaged DBA team, captured execution plans an…" at bounding box center [693, 595] width 406 height 44
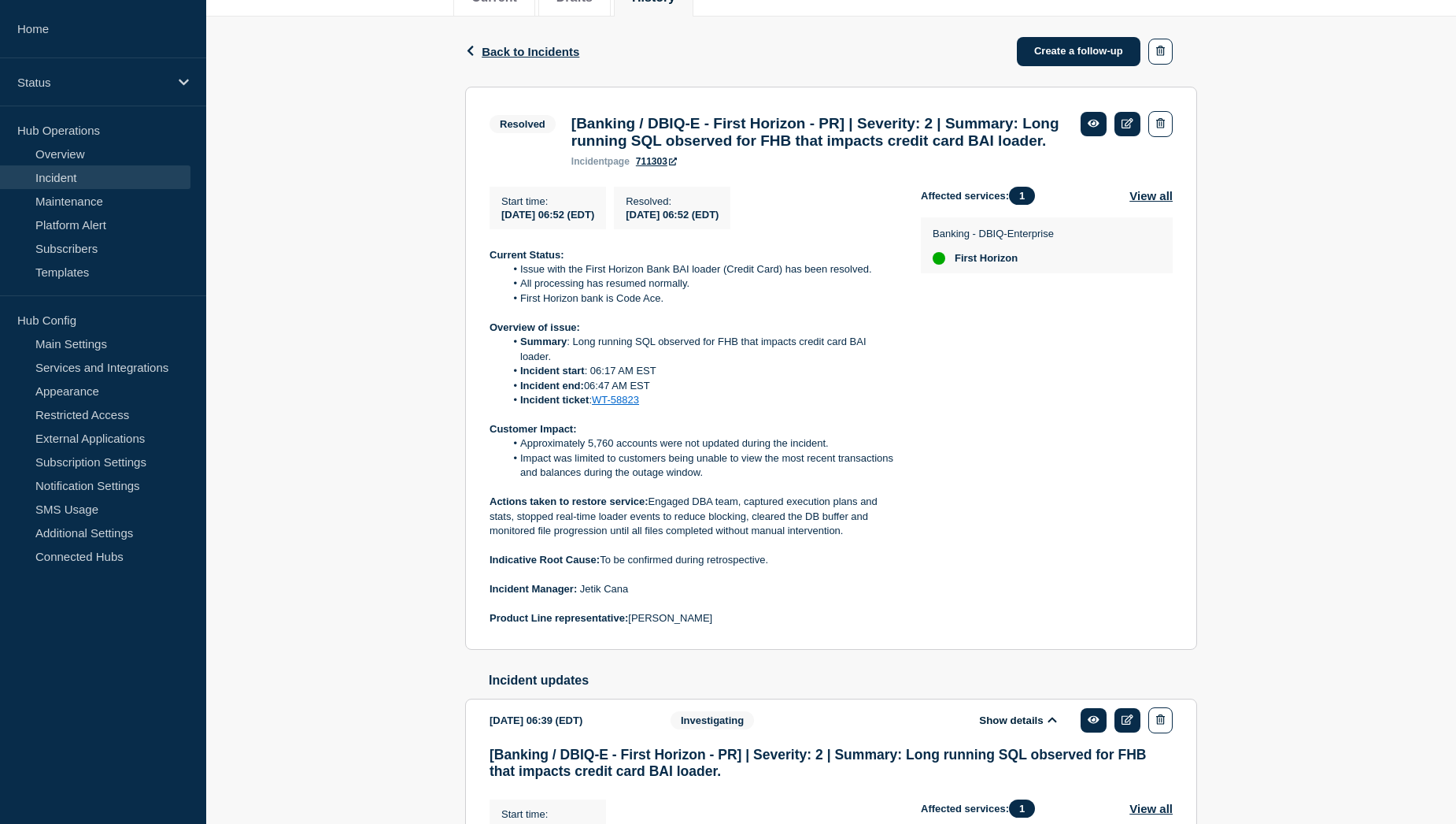
click at [649, 507] on strong "Actions taken to restore service:" at bounding box center [569, 501] width 159 height 12
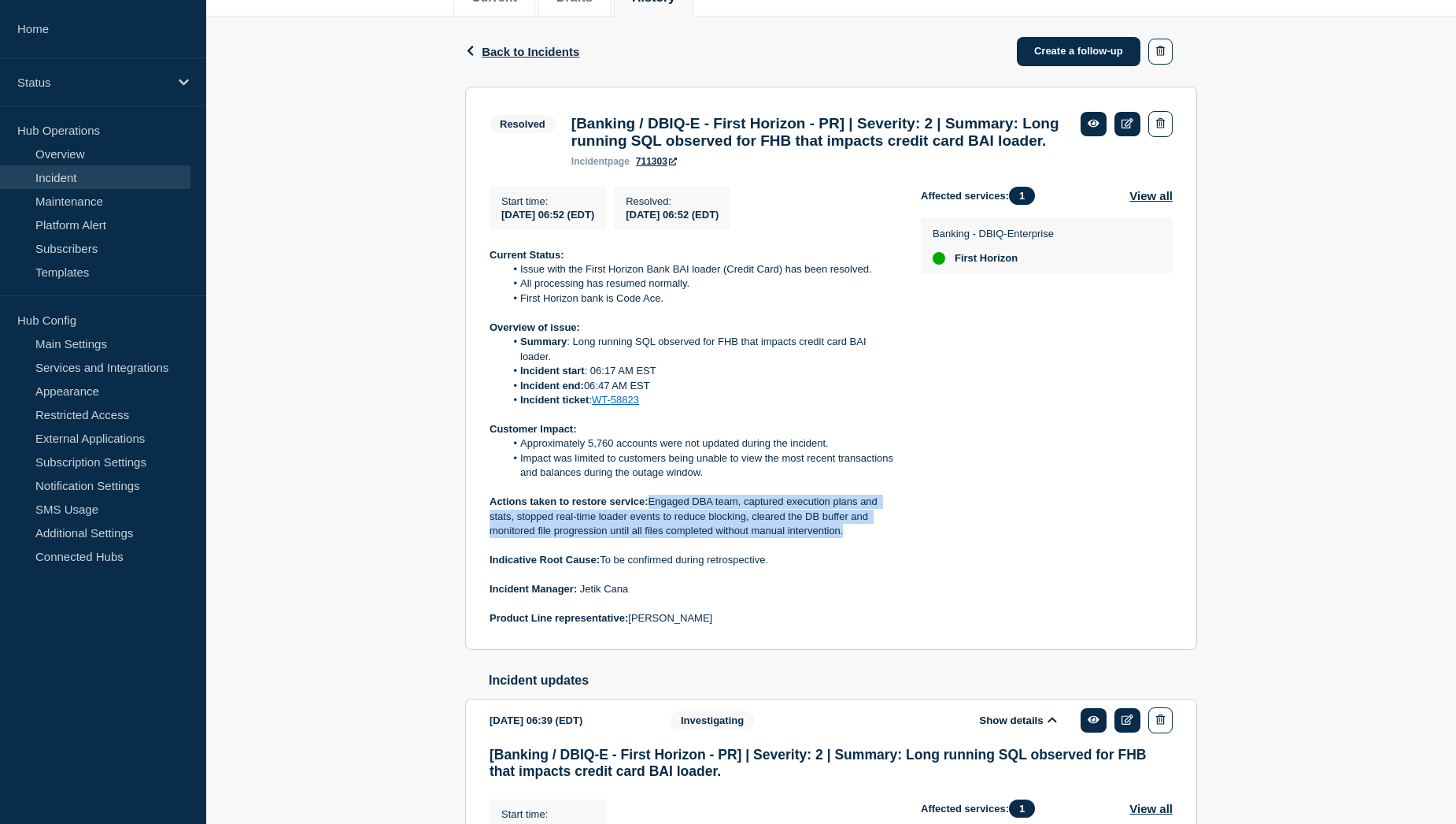
drag, startPoint x: 650, startPoint y: 533, endPoint x: 859, endPoint y: 561, distance: 210.9
click at [859, 538] on p "Actions taken to restore service: Engaged DBA team, captured execution plans an…" at bounding box center [693, 516] width 406 height 44
copy p "Engaged DBA team, captured execution plans and stats, stopped real-time loader …"
